Goal: Entertainment & Leisure: Consume media (video, audio)

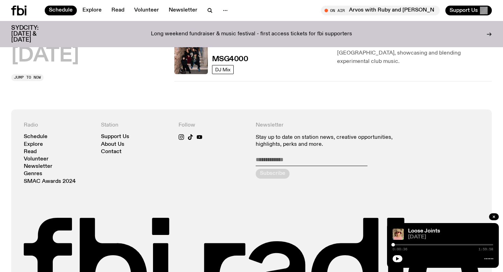
scroll to position [413, 0]
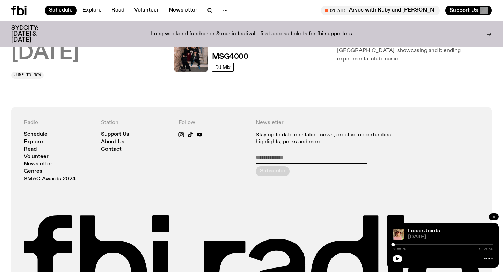
click at [73, 52] on h2 "[DATE]" at bounding box center [45, 54] width 68 height 20
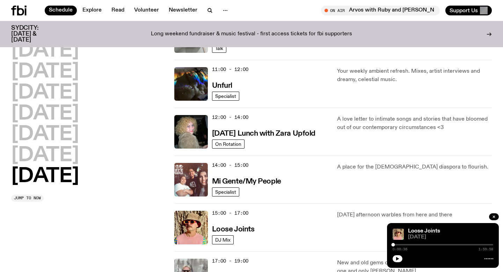
scroll to position [241, 0]
click at [195, 223] on img at bounding box center [191, 227] width 34 height 34
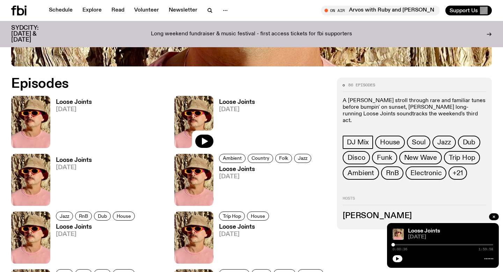
scroll to position [305, 0]
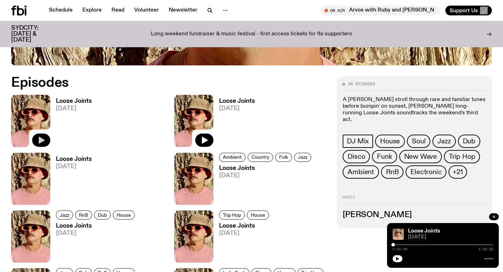
click at [45, 141] on button "button" at bounding box center [41, 140] width 18 height 13
click at [83, 100] on h3 "Loose Joints" at bounding box center [74, 101] width 36 height 6
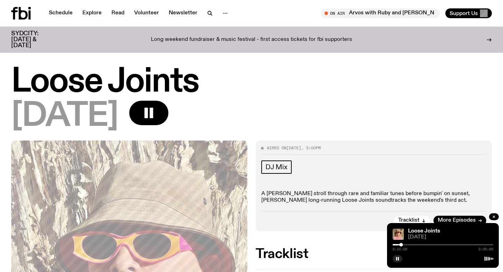
click at [405, 245] on div at bounding box center [443, 244] width 101 height 1
click at [406, 245] on div at bounding box center [404, 244] width 3 height 3
click at [263, 15] on div "On Air Arvos with [PERSON_NAME] and Al Tune in live Support Us" at bounding box center [374, 13] width 238 height 10
click at [397, 258] on rect "button" at bounding box center [396, 258] width 1 height 3
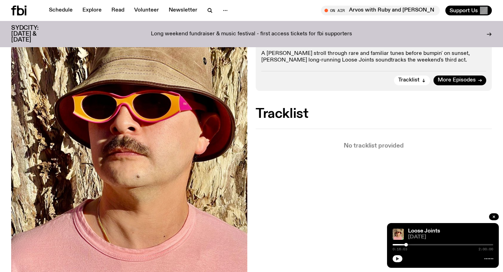
scroll to position [96, 0]
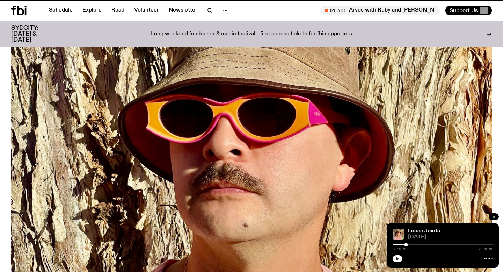
scroll to position [305, 0]
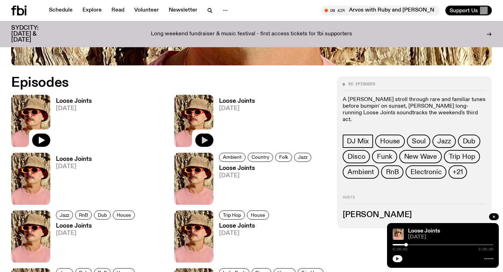
click at [204, 139] on icon "button" at bounding box center [205, 140] width 6 height 7
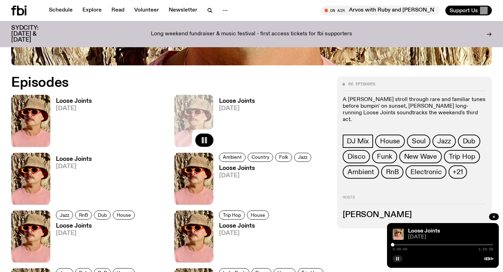
click at [413, 245] on div at bounding box center [443, 244] width 101 height 1
click at [409, 245] on div at bounding box center [363, 244] width 101 height 1
click at [407, 245] on div at bounding box center [358, 244] width 101 height 1
click at [403, 245] on div at bounding box center [356, 244] width 101 height 1
click at [399, 245] on div at bounding box center [352, 244] width 101 height 1
